Goal: Transaction & Acquisition: Download file/media

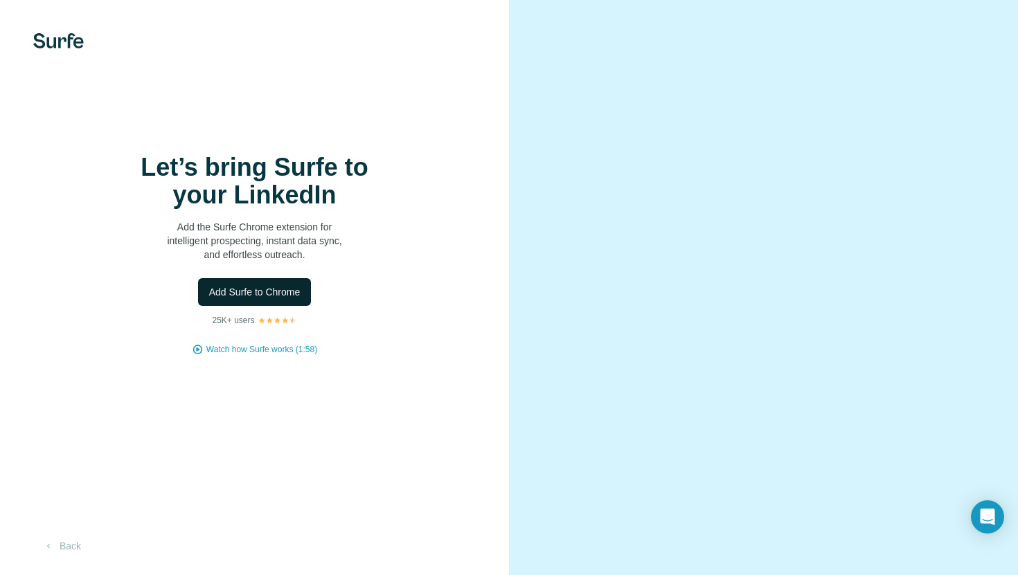
click at [267, 289] on span "Add Surfe to Chrome" at bounding box center [254, 292] width 91 height 14
